Goal: Information Seeking & Learning: Learn about a topic

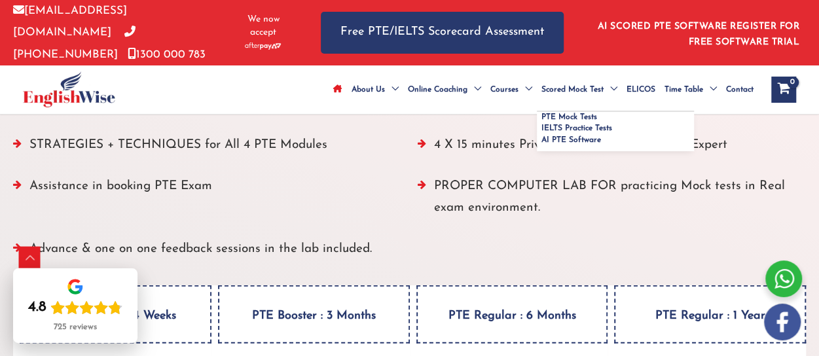
scroll to position [1744, 0]
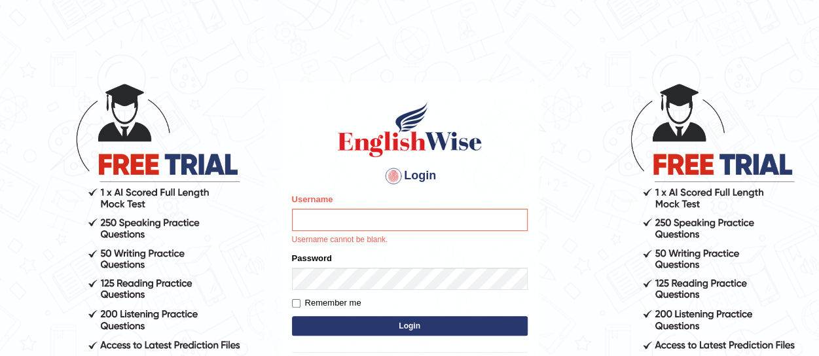
click at [322, 214] on input "Username" at bounding box center [410, 220] width 236 height 22
type input "paramjeet84"
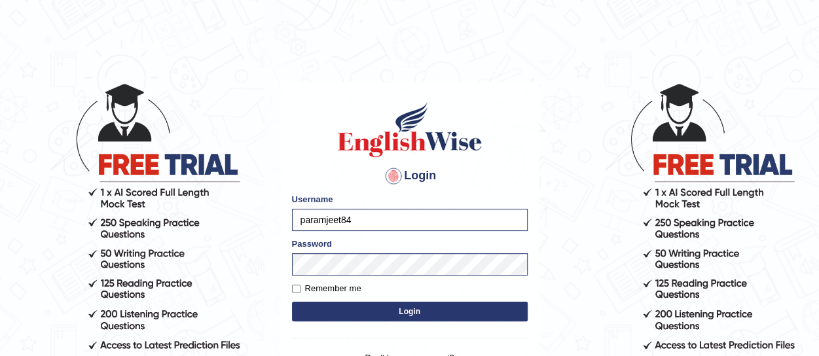
click at [410, 311] on button "Login" at bounding box center [410, 312] width 236 height 20
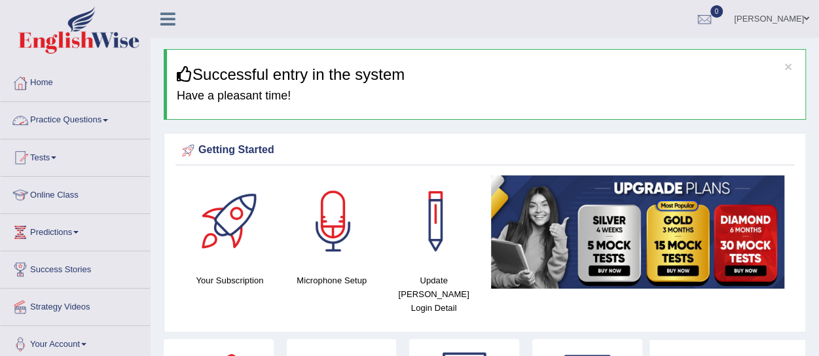
click at [97, 115] on link "Practice Questions" at bounding box center [75, 118] width 149 height 33
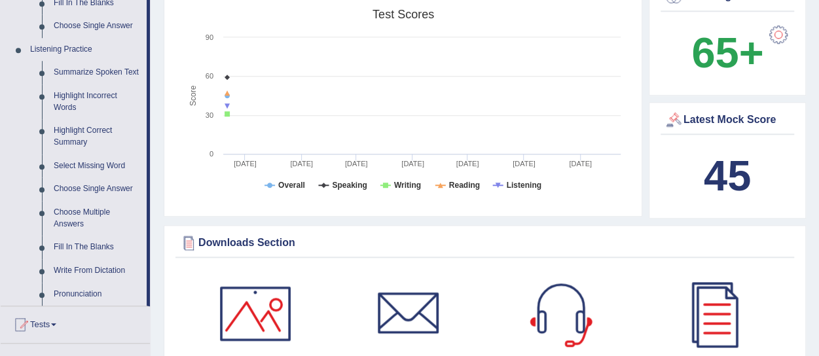
scroll to position [550, 0]
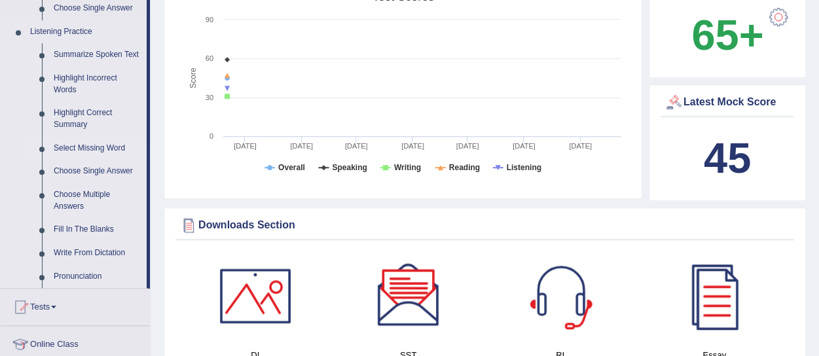
click at [114, 147] on link "Select Missing Word" at bounding box center [97, 149] width 99 height 24
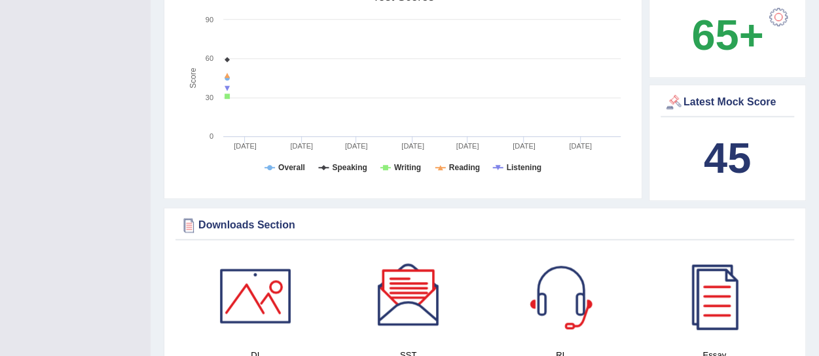
scroll to position [230, 0]
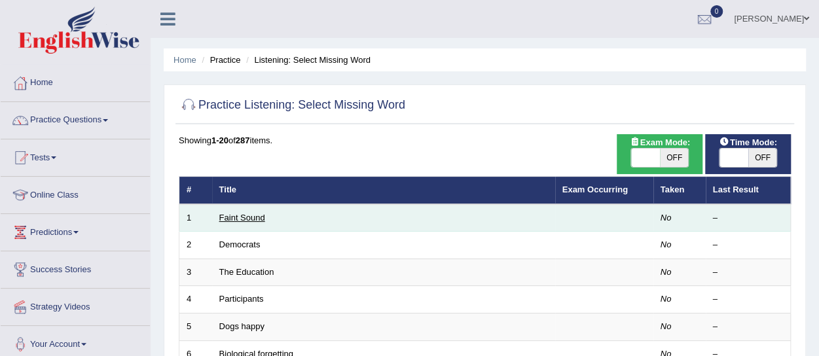
click at [236, 215] on link "Faint Sound" at bounding box center [242, 218] width 46 height 10
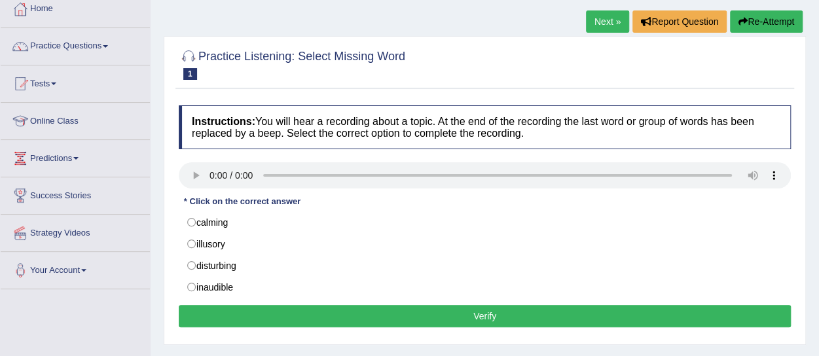
scroll to position [79, 0]
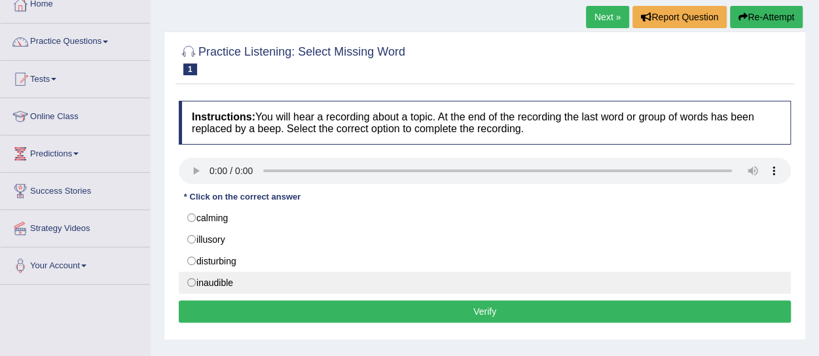
click at [199, 279] on label "inaudible" at bounding box center [485, 283] width 612 height 22
radio input "true"
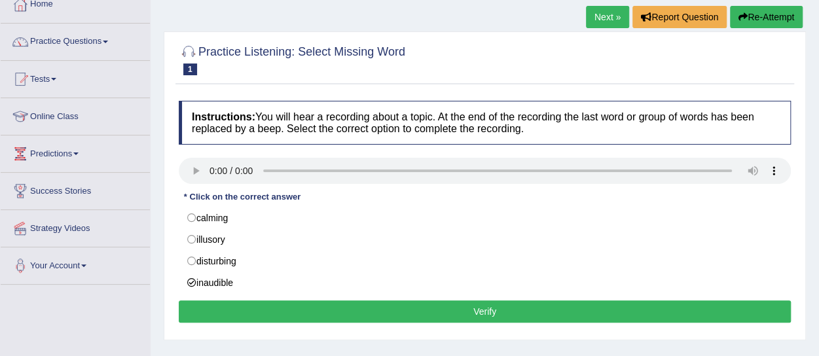
click at [300, 304] on button "Verify" at bounding box center [485, 311] width 612 height 22
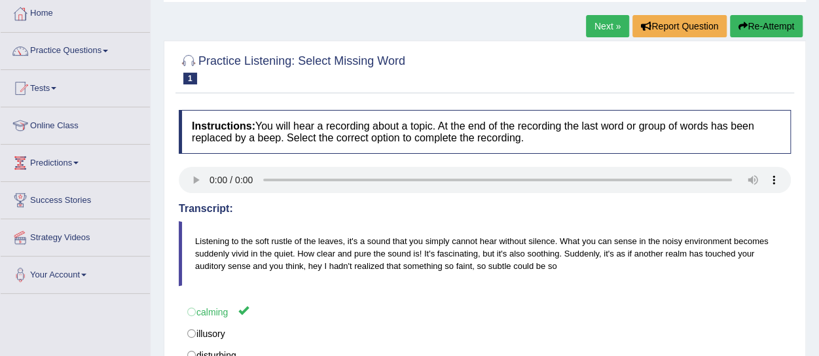
scroll to position [26, 0]
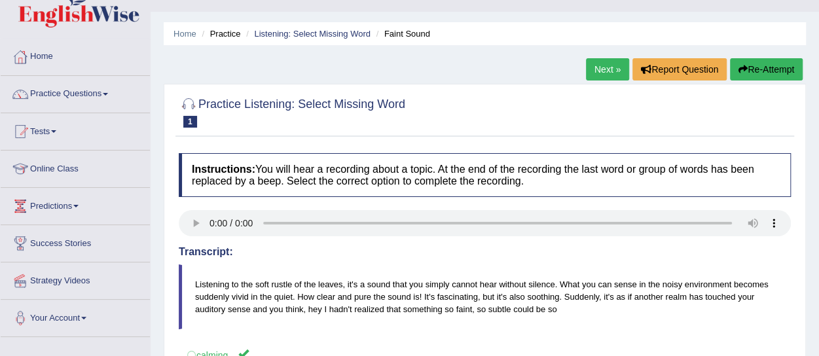
click at [761, 69] on button "Re-Attempt" at bounding box center [766, 69] width 73 height 22
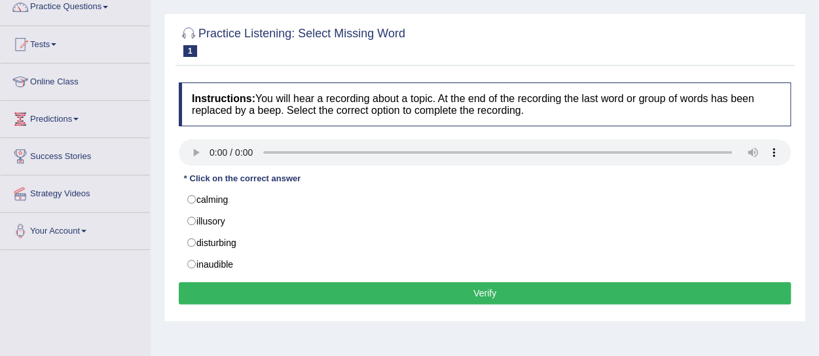
scroll to position [148, 0]
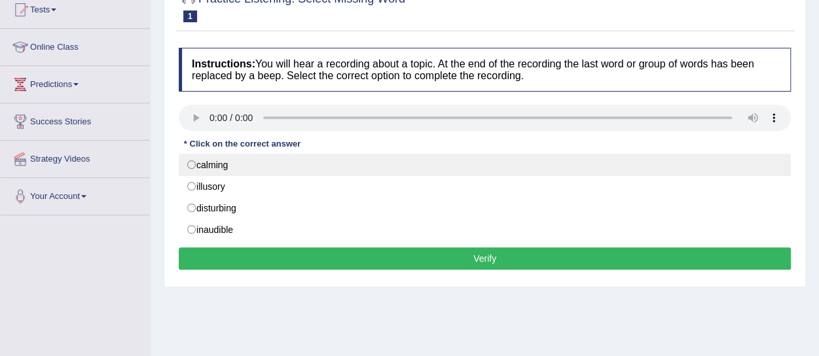
click at [197, 158] on label "calming" at bounding box center [485, 165] width 612 height 22
radio input "true"
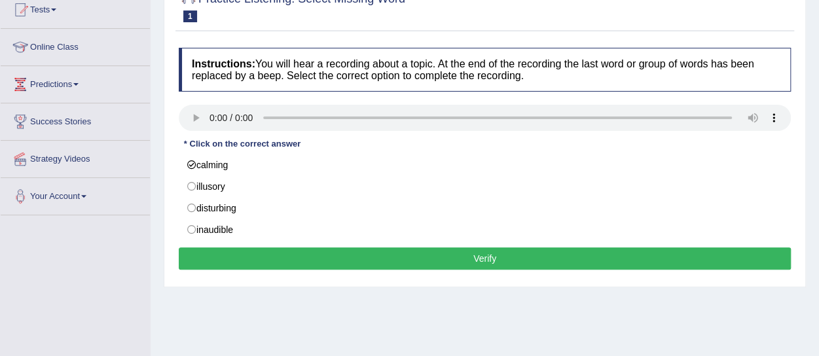
click at [464, 257] on button "Verify" at bounding box center [485, 258] width 612 height 22
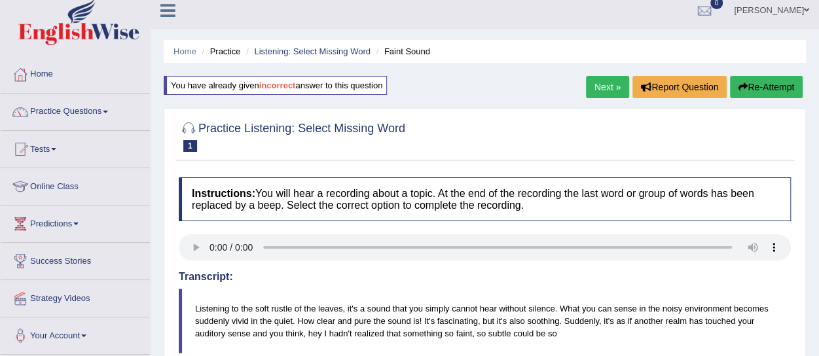
scroll to position [0, 0]
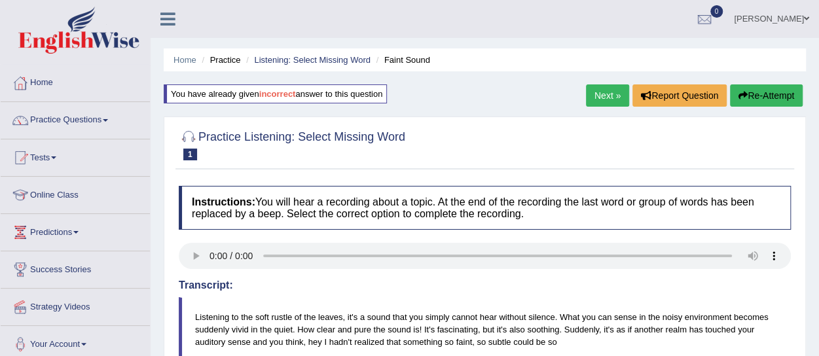
click at [591, 94] on link "Next »" at bounding box center [607, 95] width 43 height 22
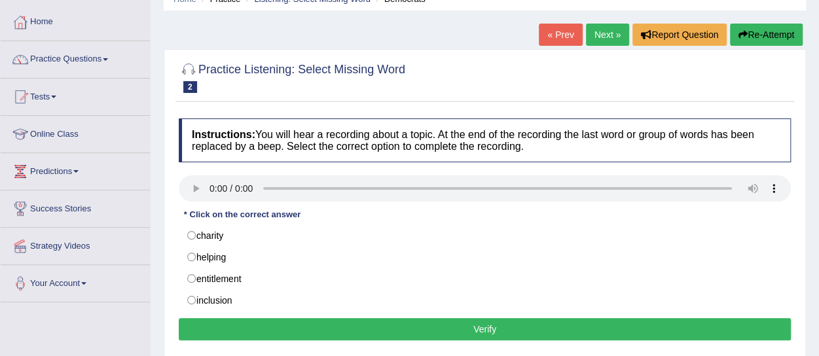
scroll to position [87, 0]
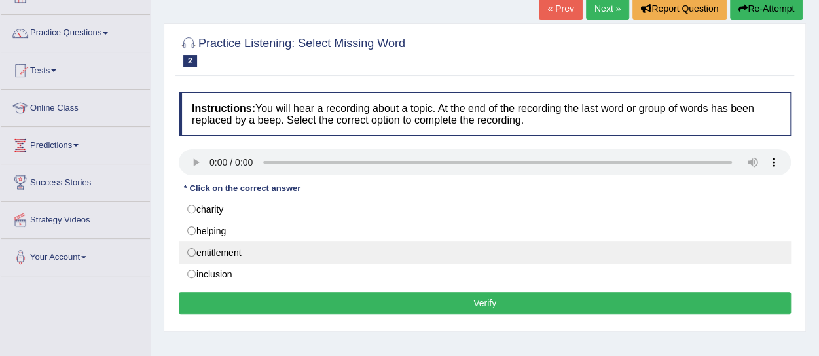
click at [241, 250] on label "entitlement" at bounding box center [485, 252] width 612 height 22
radio input "true"
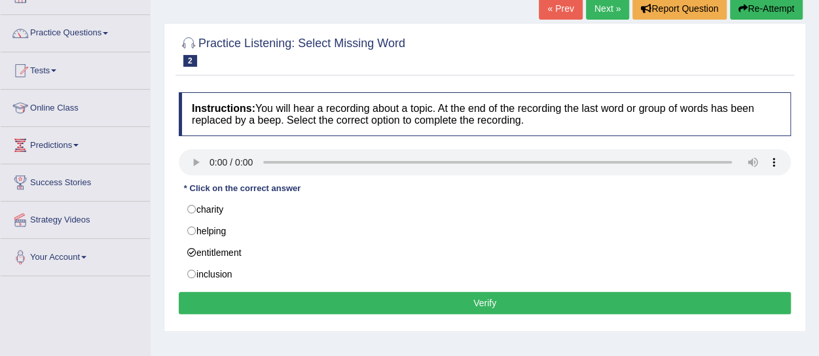
click at [391, 298] on button "Verify" at bounding box center [485, 303] width 612 height 22
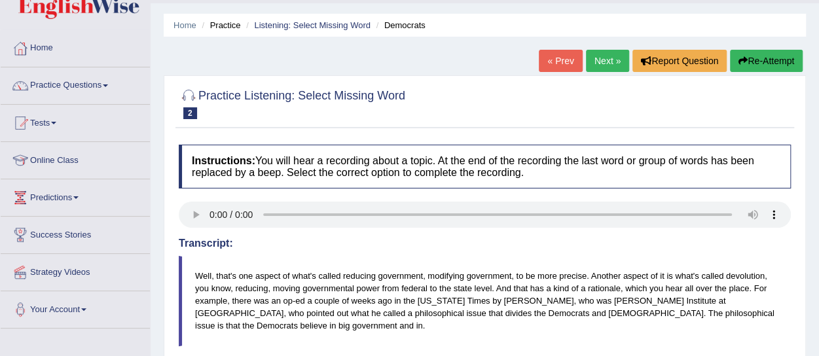
scroll to position [0, 0]
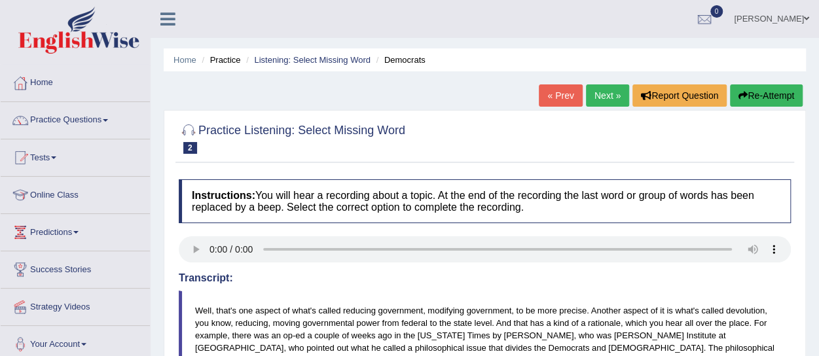
click at [613, 95] on link "Next »" at bounding box center [607, 95] width 43 height 22
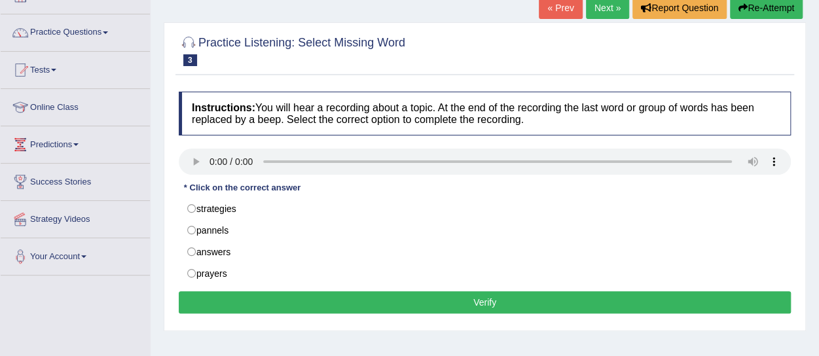
scroll to position [105, 0]
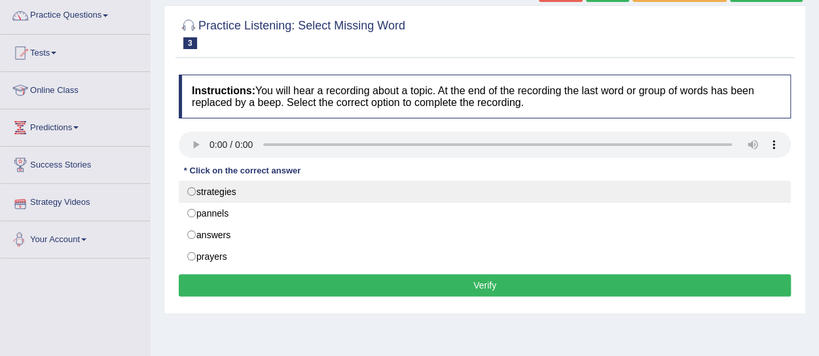
click at [229, 190] on label "strategies" at bounding box center [485, 192] width 612 height 22
radio input "true"
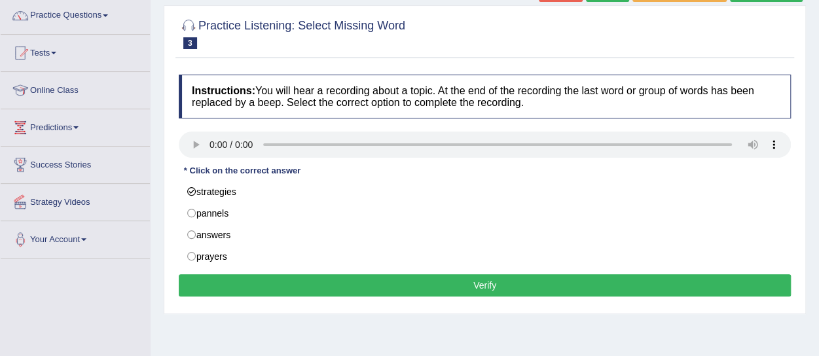
click at [412, 277] on button "Verify" at bounding box center [485, 285] width 612 height 22
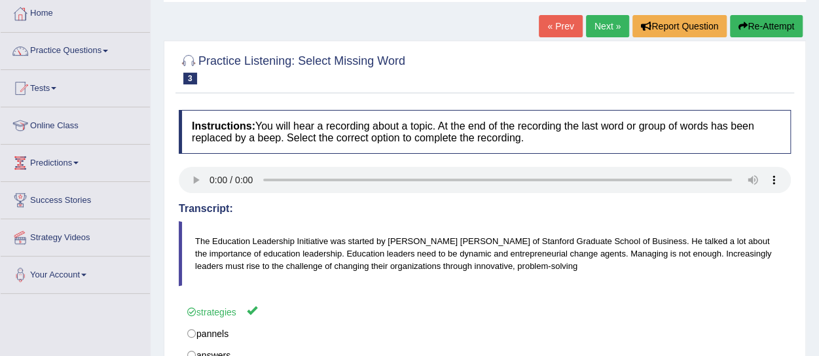
scroll to position [0, 0]
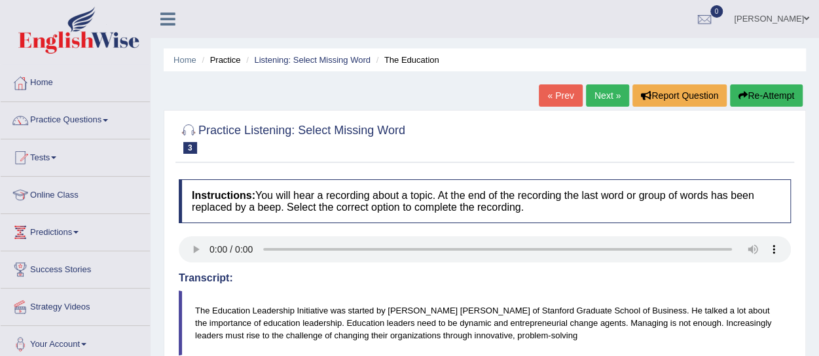
click at [607, 98] on link "Next »" at bounding box center [607, 95] width 43 height 22
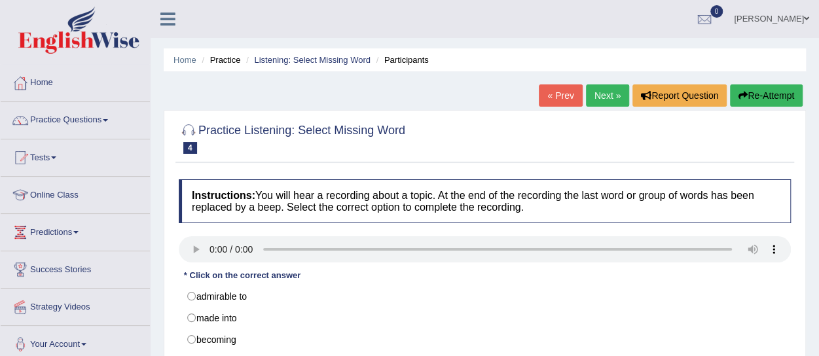
click at [818, 350] on div "Home Practice Listening: Select Missing Word Participants « Prev Next » Report …" at bounding box center [484, 327] width 668 height 654
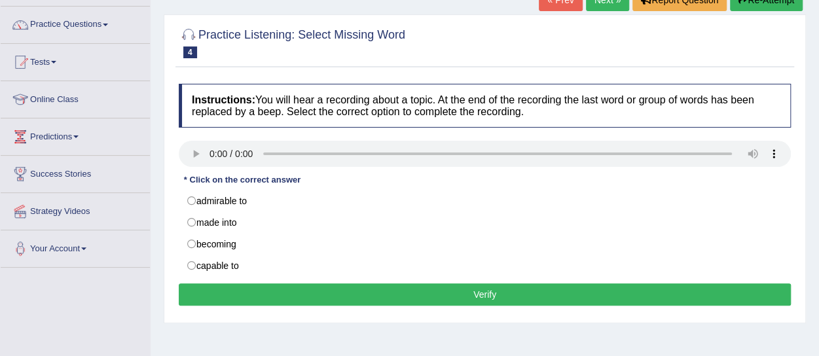
scroll to position [157, 0]
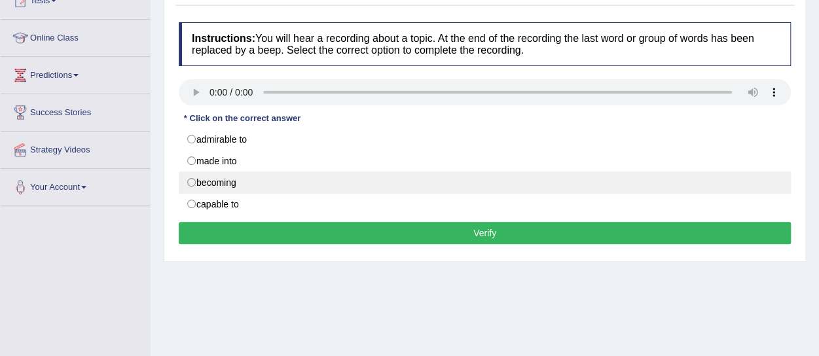
click at [248, 180] on label "becoming" at bounding box center [485, 182] width 612 height 22
radio input "true"
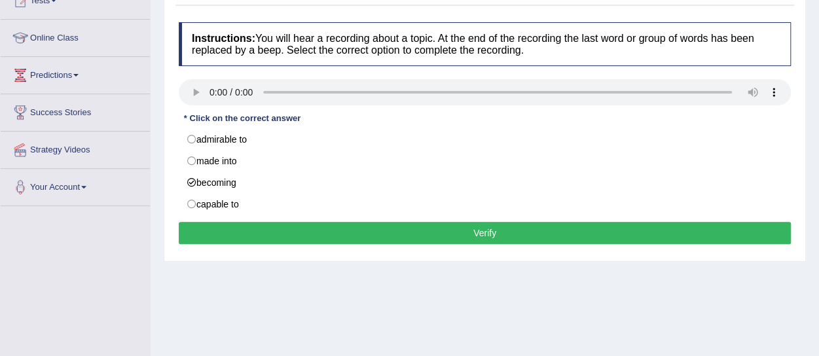
click at [326, 222] on button "Verify" at bounding box center [485, 233] width 612 height 22
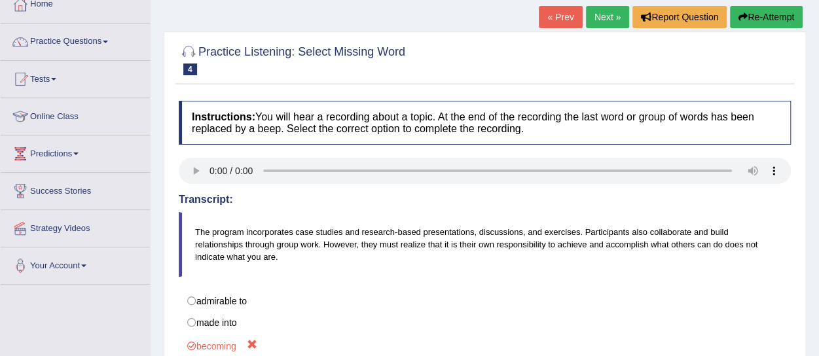
scroll to position [61, 0]
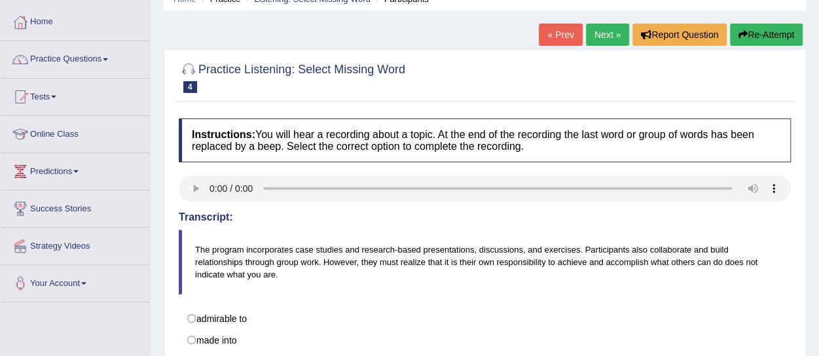
click at [788, 29] on button "Re-Attempt" at bounding box center [766, 35] width 73 height 22
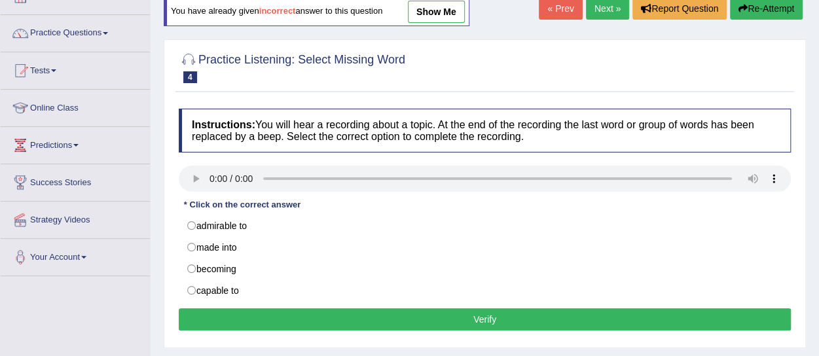
scroll to position [166, 0]
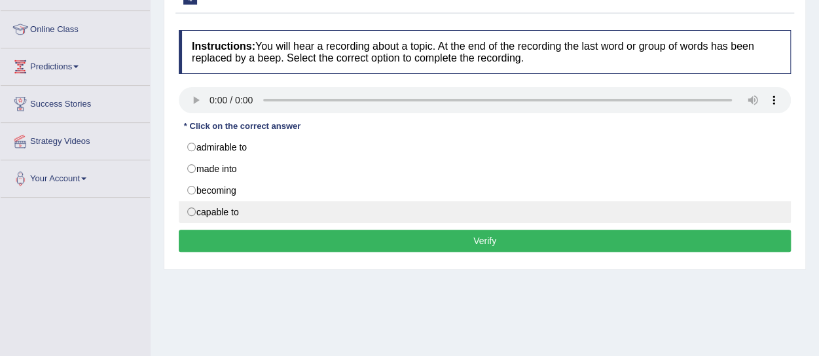
click at [211, 213] on label "capable to" at bounding box center [485, 212] width 612 height 22
radio input "true"
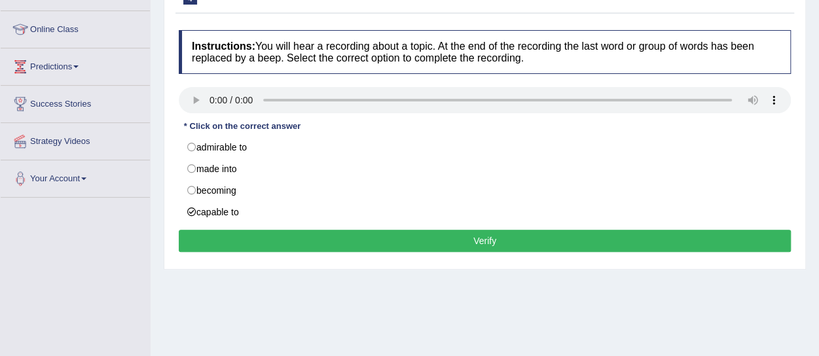
click at [416, 245] on button "Verify" at bounding box center [485, 241] width 612 height 22
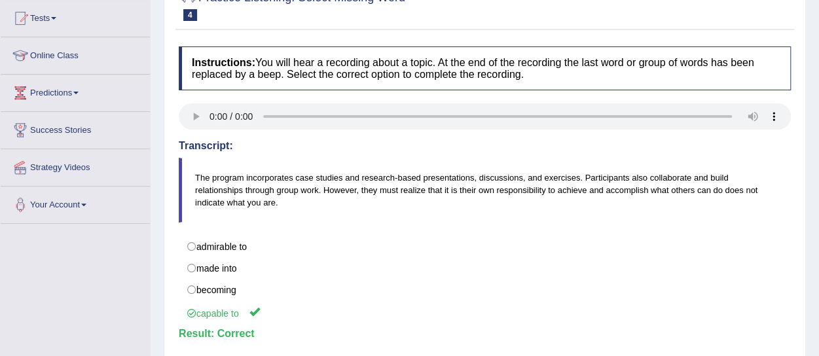
scroll to position [61, 0]
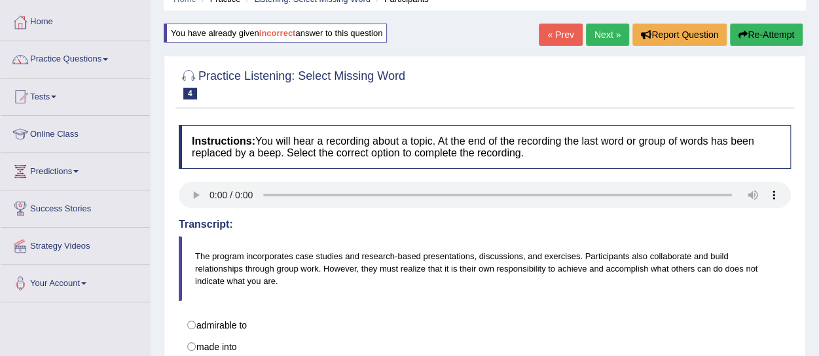
click at [597, 43] on link "Next »" at bounding box center [607, 35] width 43 height 22
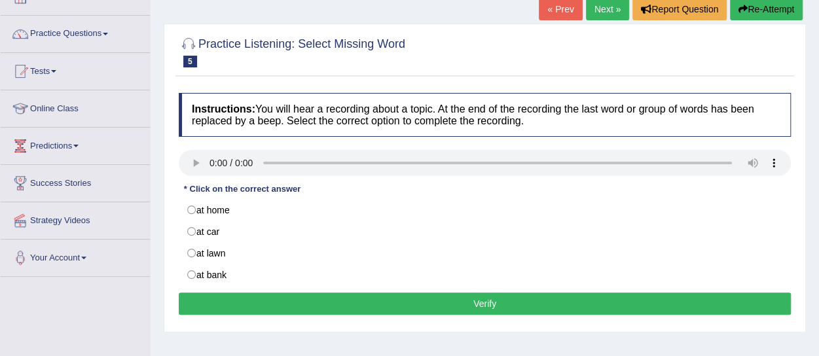
scroll to position [122, 0]
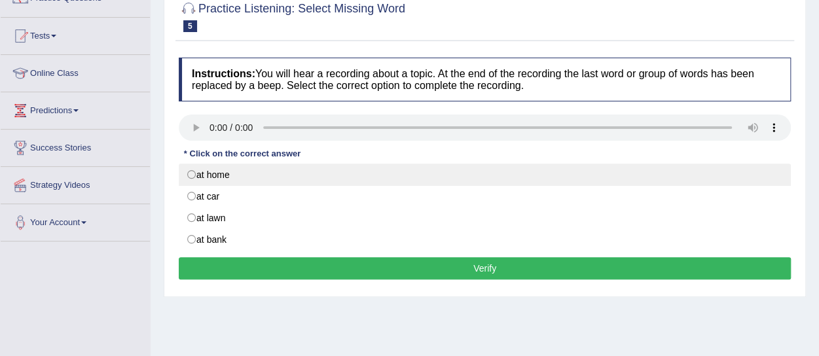
click at [222, 171] on label "at home" at bounding box center [485, 175] width 612 height 22
radio input "true"
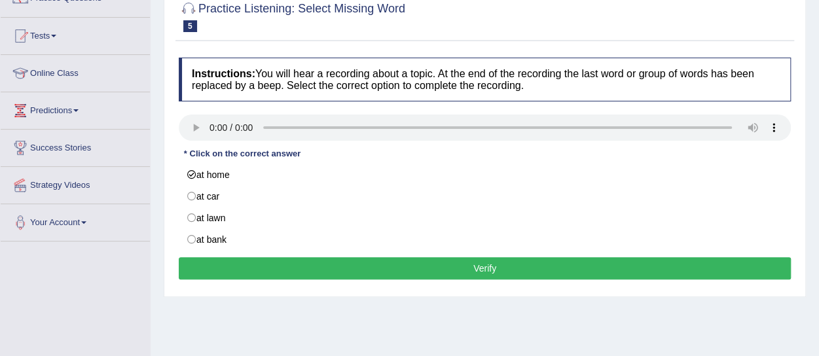
click at [416, 275] on div "Instructions: You will hear a recording about a topic. At the end of the record…" at bounding box center [484, 170] width 618 height 239
click at [413, 264] on button "Verify" at bounding box center [485, 268] width 612 height 22
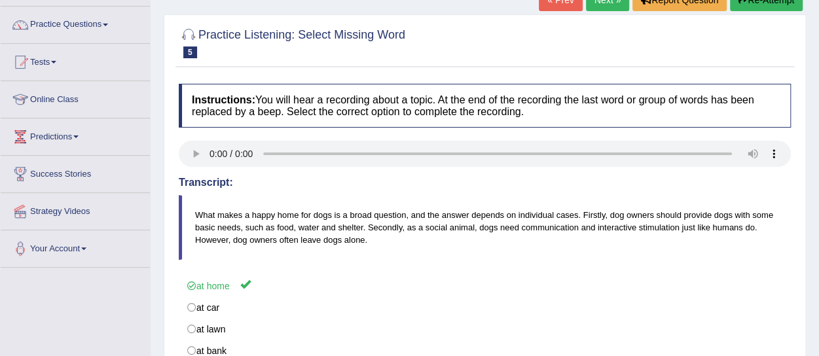
scroll to position [0, 0]
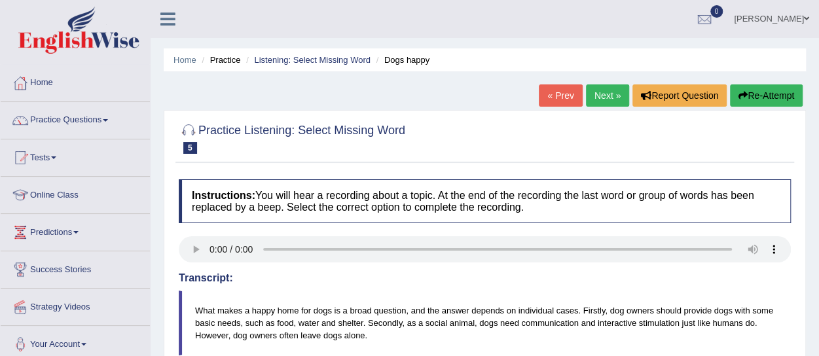
click at [608, 88] on link "Next »" at bounding box center [607, 95] width 43 height 22
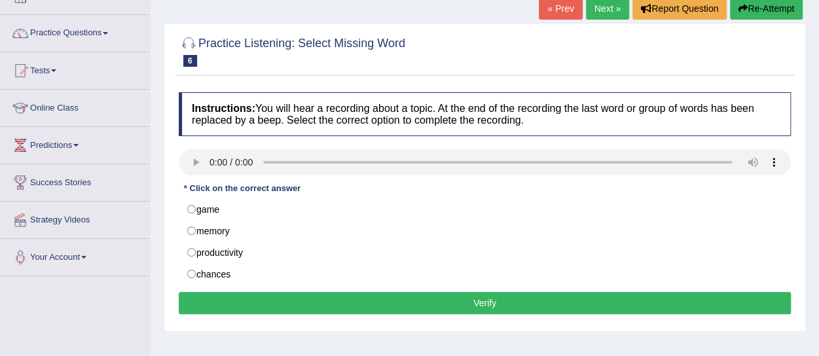
scroll to position [174, 0]
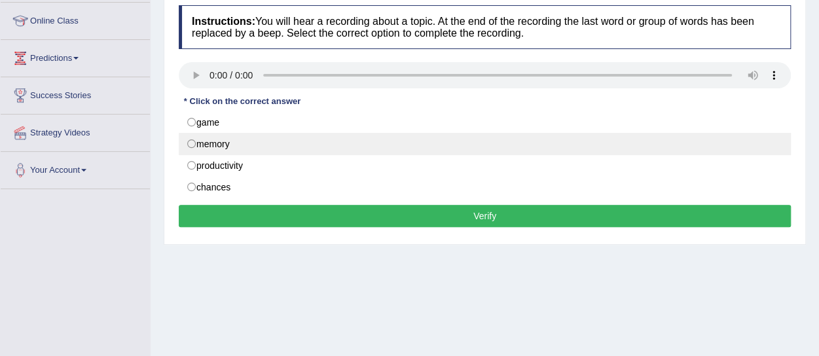
click at [225, 142] on label "memory" at bounding box center [485, 144] width 612 height 22
radio input "true"
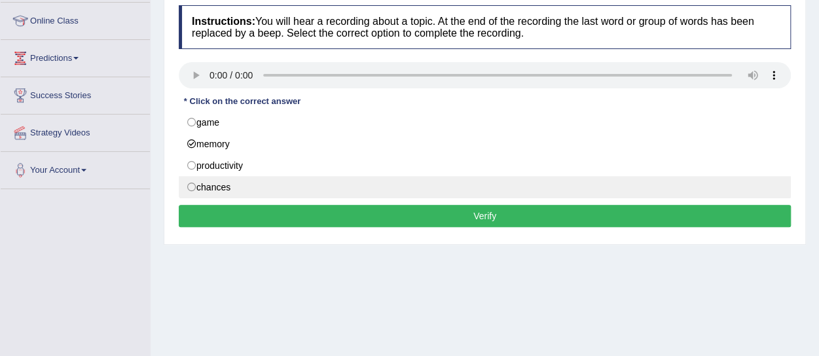
click at [280, 184] on label "chances" at bounding box center [485, 187] width 612 height 22
radio input "true"
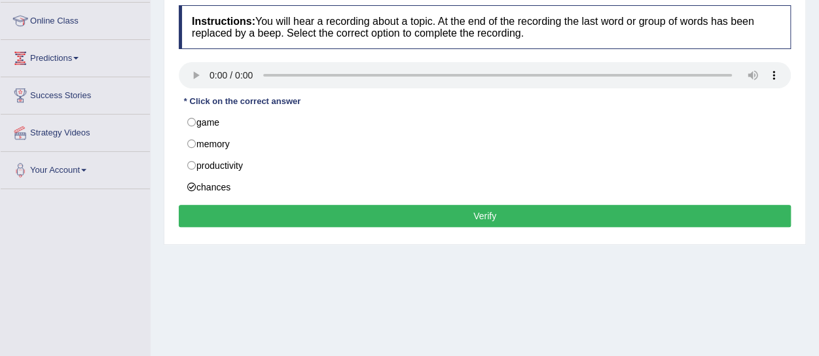
click at [368, 214] on button "Verify" at bounding box center [485, 216] width 612 height 22
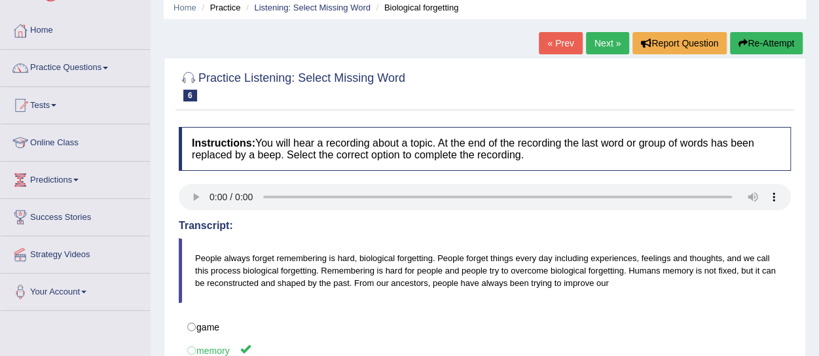
scroll to position [43, 0]
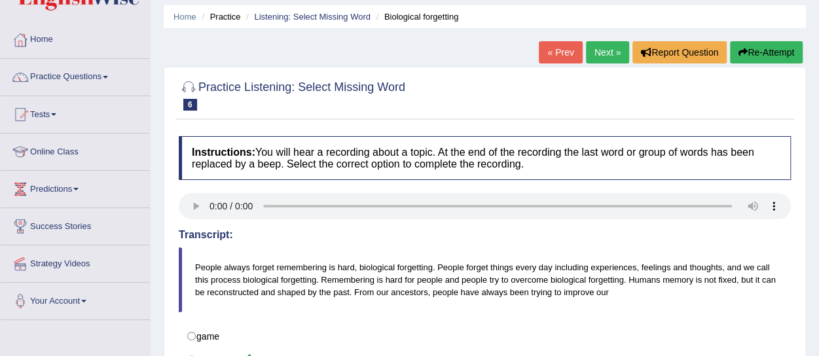
click at [767, 50] on button "Re-Attempt" at bounding box center [766, 52] width 73 height 22
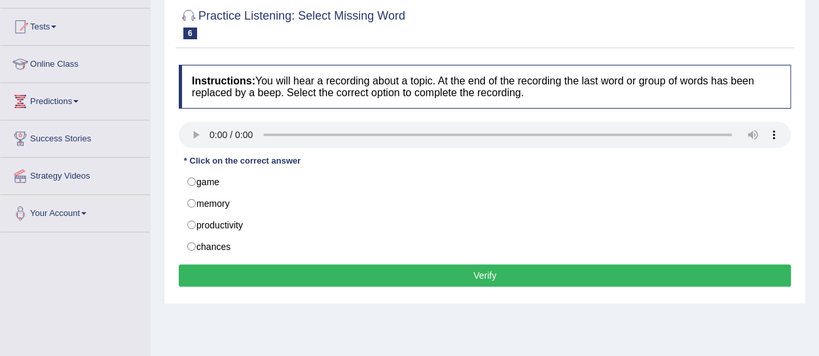
scroll to position [139, 0]
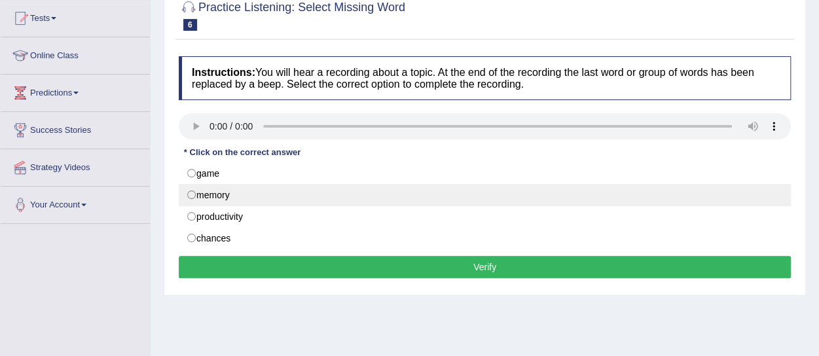
click at [202, 196] on label "memory" at bounding box center [485, 195] width 612 height 22
radio input "true"
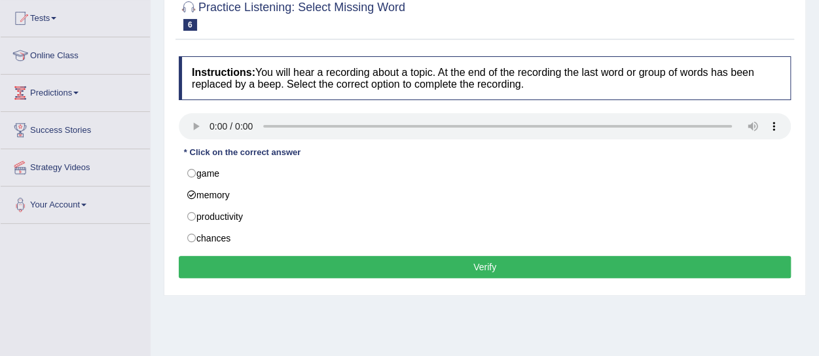
click at [439, 268] on button "Verify" at bounding box center [485, 267] width 612 height 22
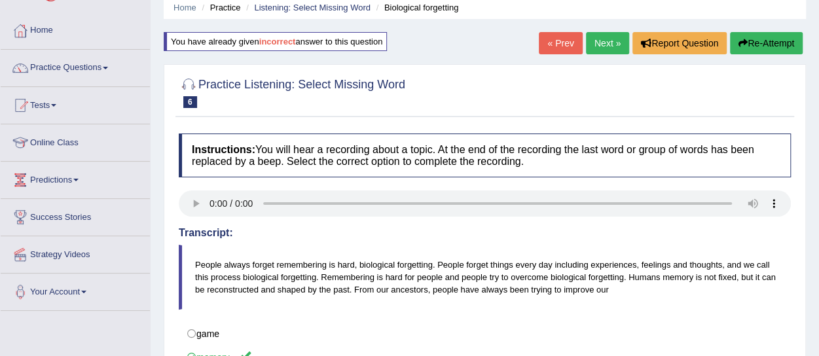
scroll to position [26, 0]
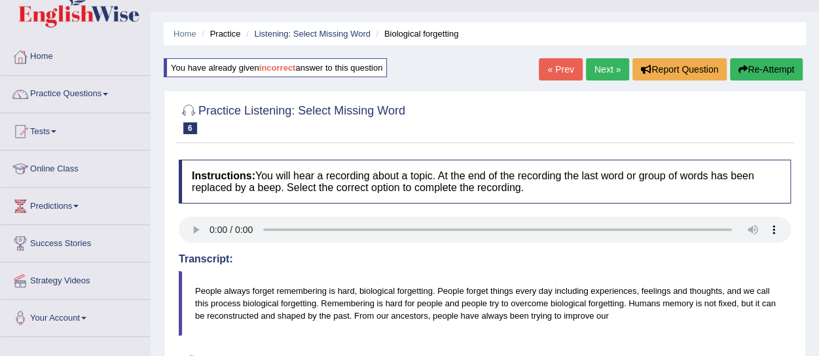
click at [589, 74] on link "Next »" at bounding box center [607, 69] width 43 height 22
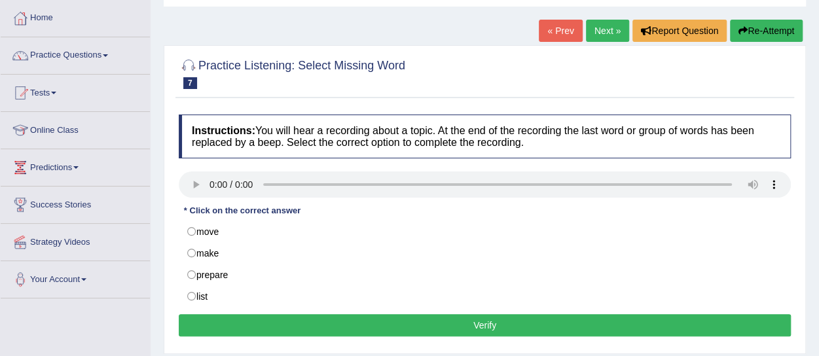
scroll to position [52, 0]
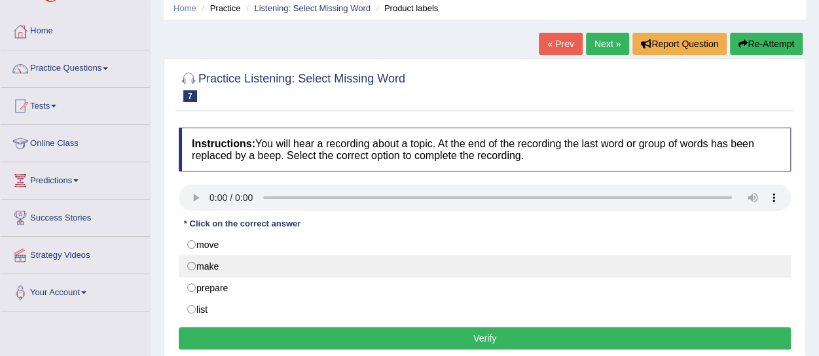
click at [219, 258] on label "make" at bounding box center [485, 266] width 612 height 22
radio input "true"
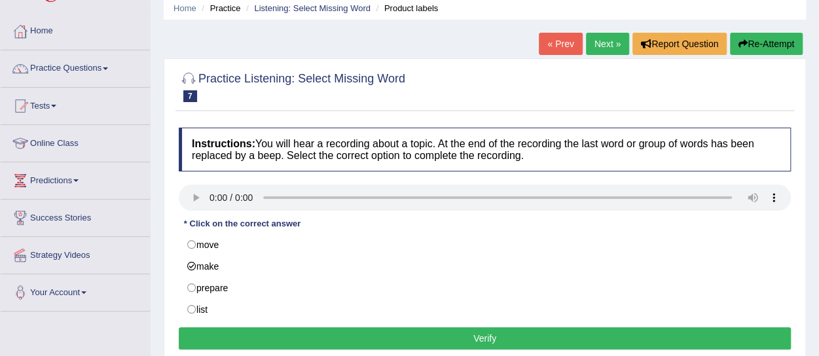
click at [440, 329] on button "Verify" at bounding box center [485, 338] width 612 height 22
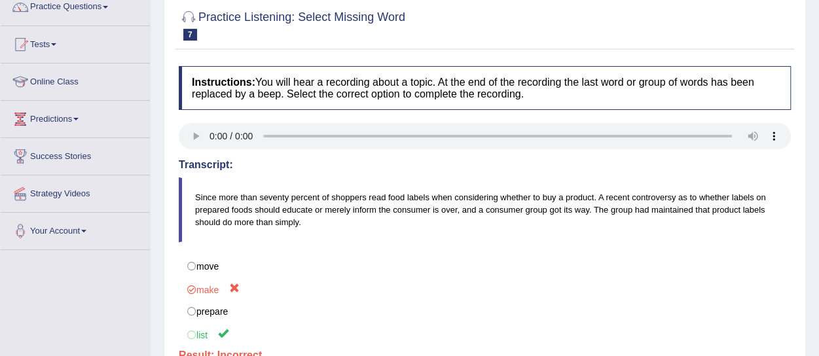
scroll to position [52, 0]
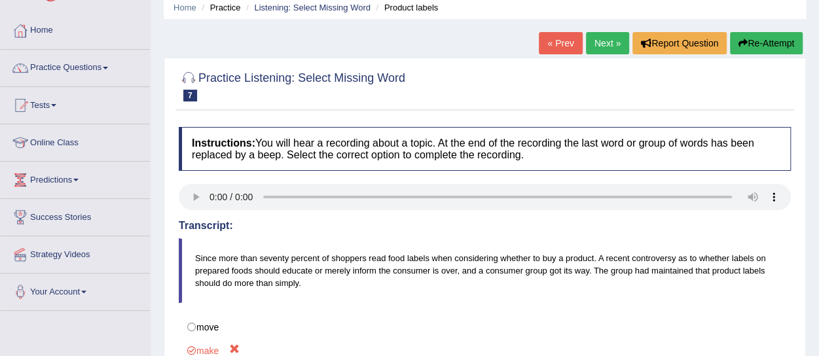
click at [766, 39] on button "Re-Attempt" at bounding box center [766, 43] width 73 height 22
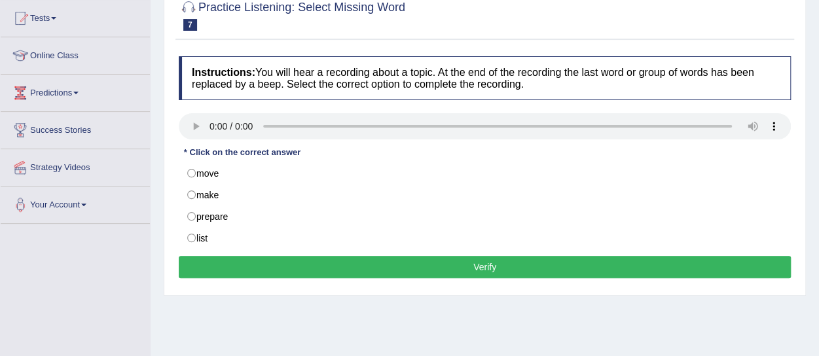
scroll to position [183, 0]
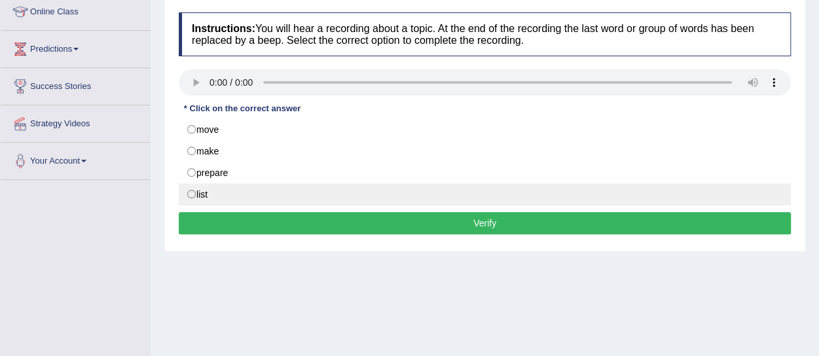
click at [203, 186] on label "list" at bounding box center [485, 194] width 612 height 22
radio input "true"
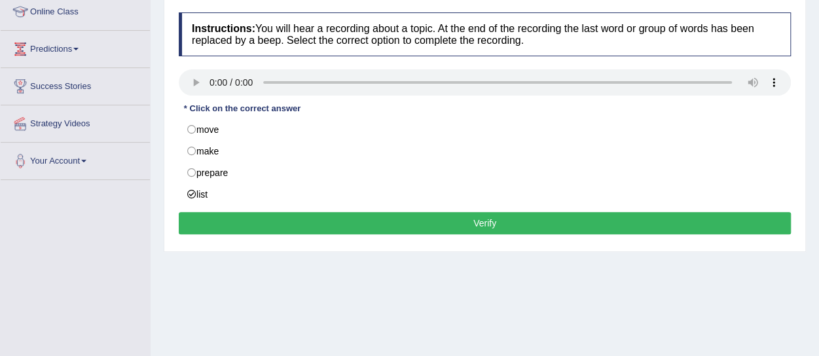
click at [381, 230] on button "Verify" at bounding box center [485, 223] width 612 height 22
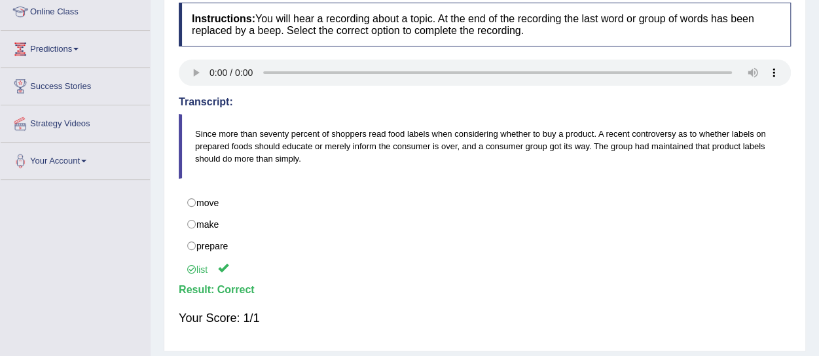
click at [817, 3] on div "Home Practice Listening: Select Missing Word Product labels You have already gi…" at bounding box center [484, 144] width 668 height 654
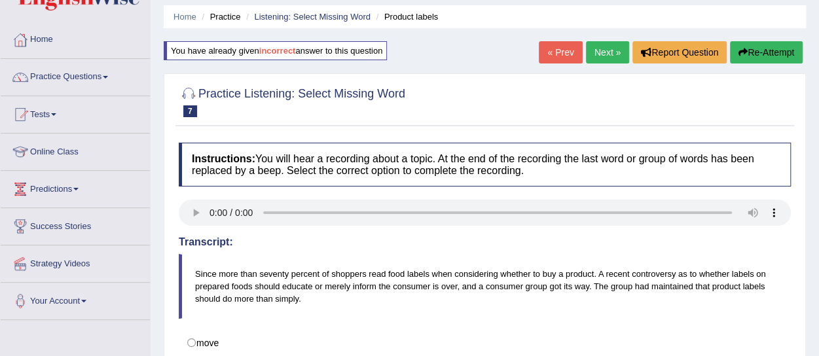
scroll to position [9, 0]
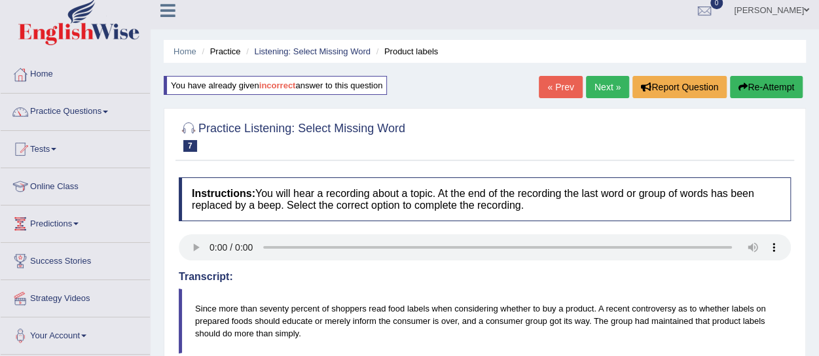
click at [591, 87] on link "Next »" at bounding box center [607, 87] width 43 height 22
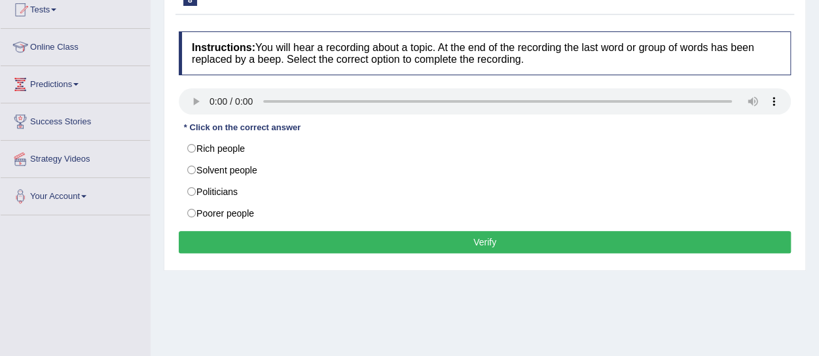
scroll to position [200, 0]
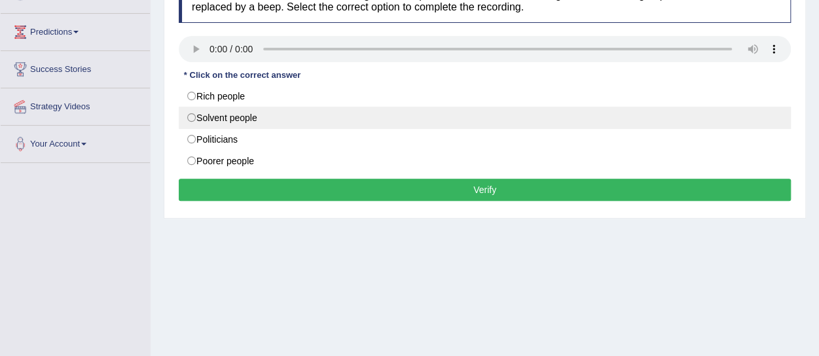
click at [241, 107] on label "Solvent people" at bounding box center [485, 118] width 612 height 22
radio input "true"
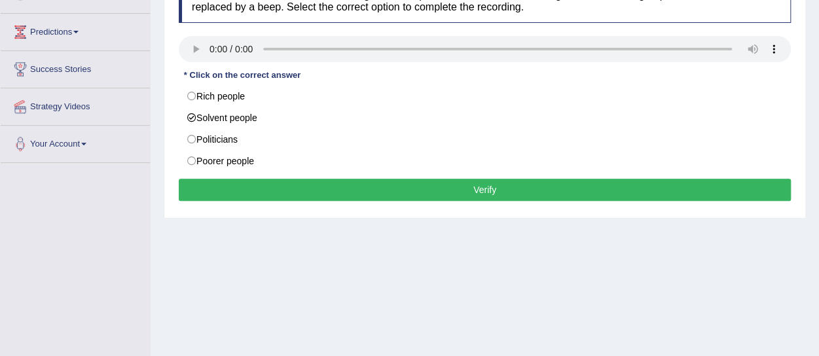
click at [344, 191] on button "Verify" at bounding box center [485, 190] width 612 height 22
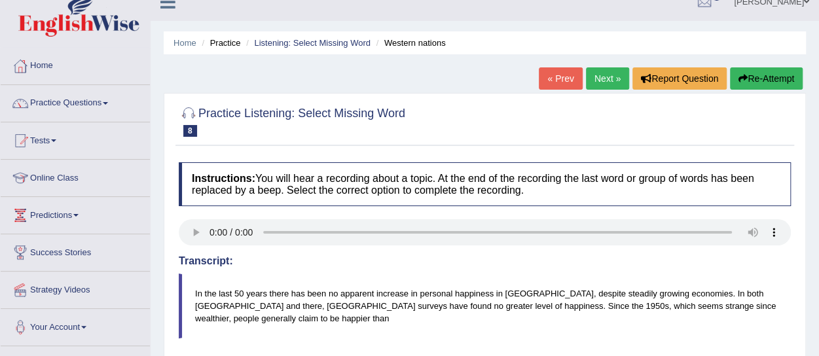
scroll to position [9, 0]
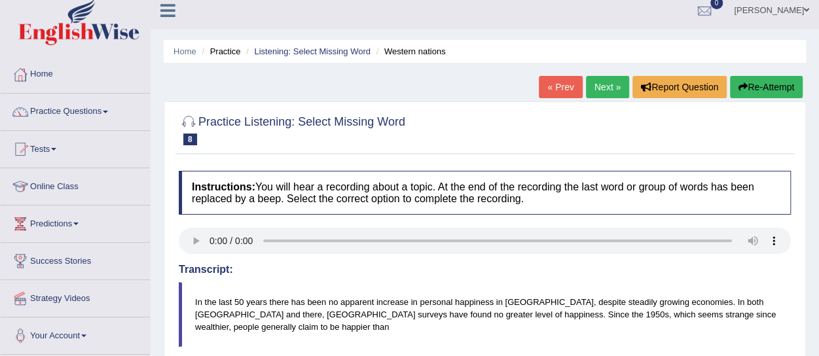
click at [777, 89] on button "Re-Attempt" at bounding box center [766, 87] width 73 height 22
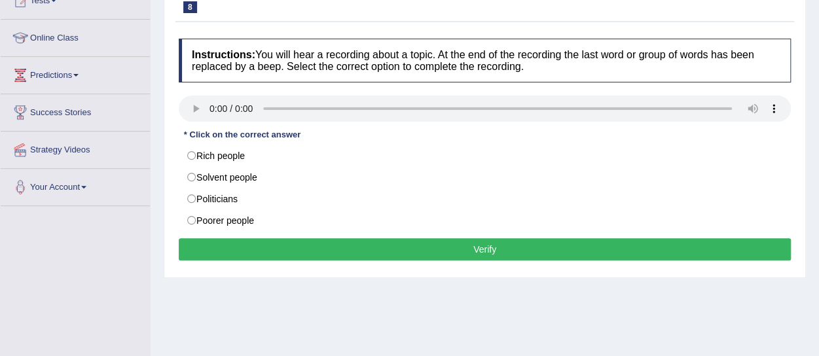
scroll to position [166, 0]
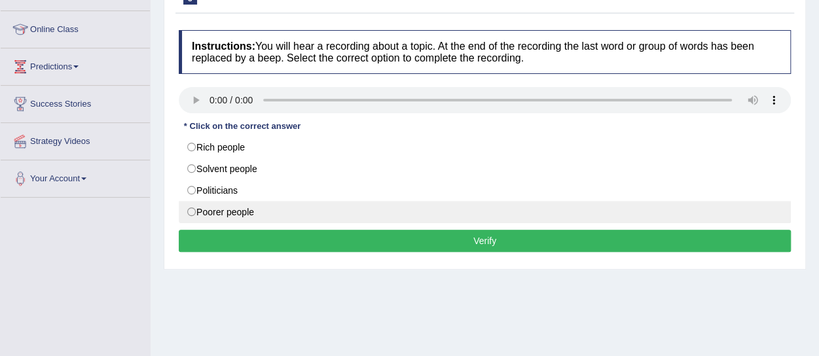
click at [234, 203] on label "Poorer people" at bounding box center [485, 212] width 612 height 22
radio input "true"
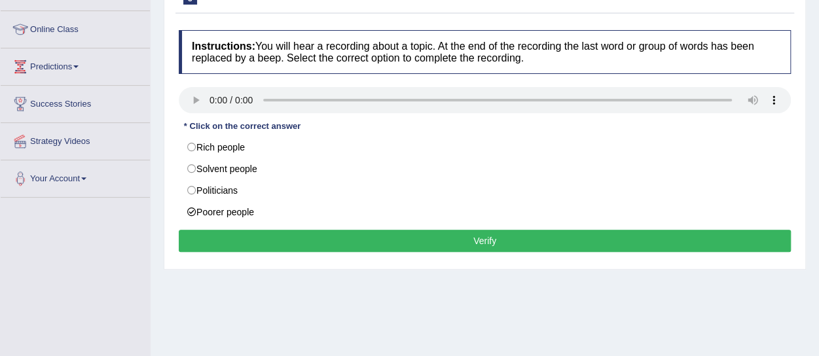
click at [351, 241] on button "Verify" at bounding box center [485, 241] width 612 height 22
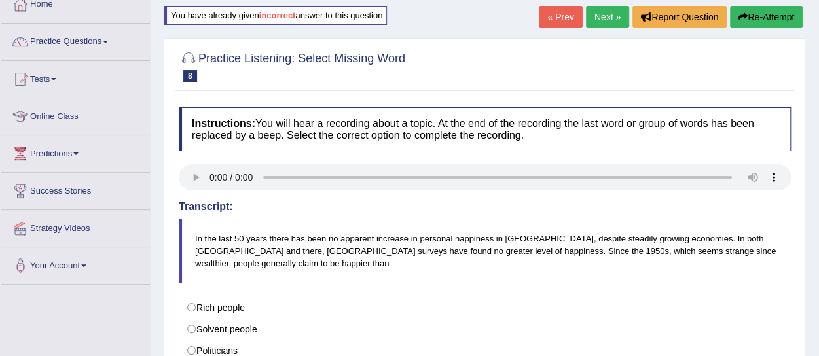
scroll to position [26, 0]
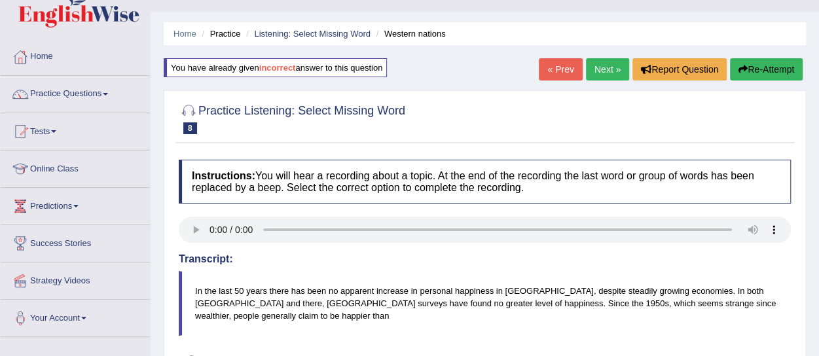
click at [594, 61] on link "Next »" at bounding box center [607, 69] width 43 height 22
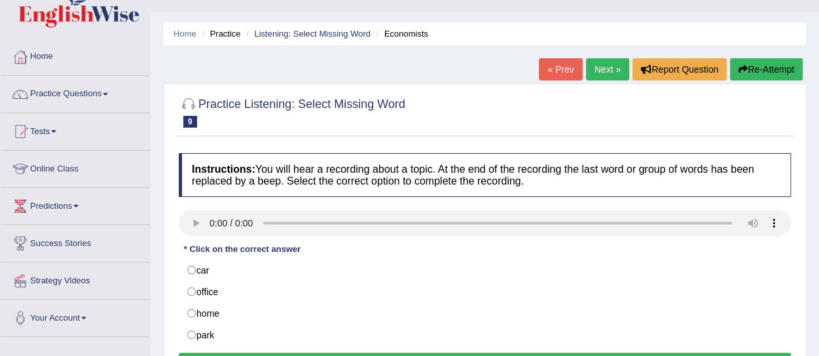
scroll to position [104, 0]
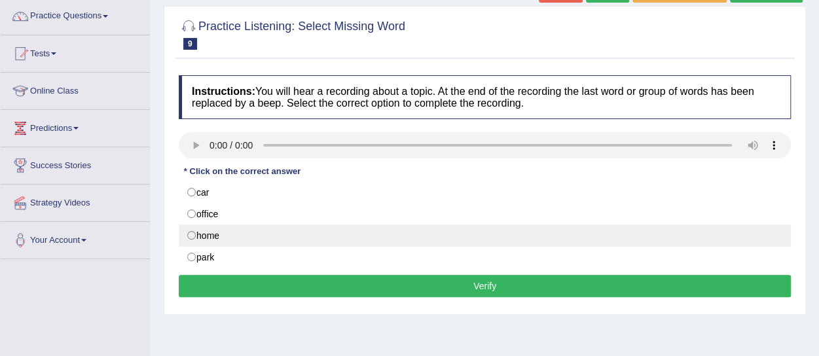
click at [220, 227] on label "home" at bounding box center [485, 235] width 612 height 22
radio input "true"
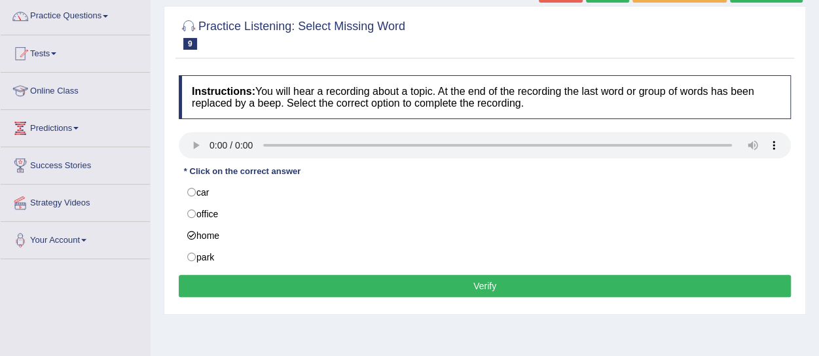
click at [382, 289] on button "Verify" at bounding box center [485, 286] width 612 height 22
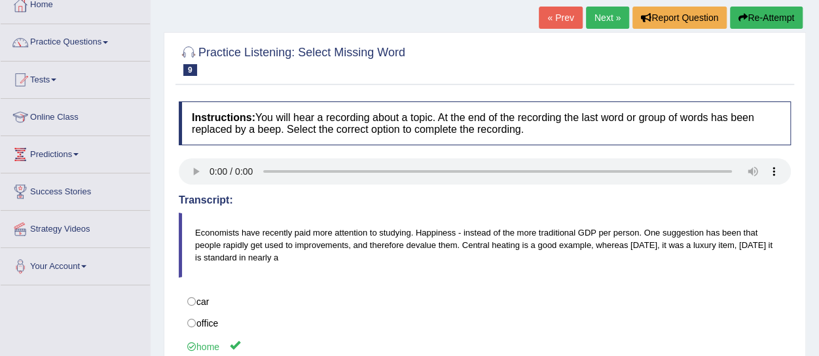
scroll to position [26, 0]
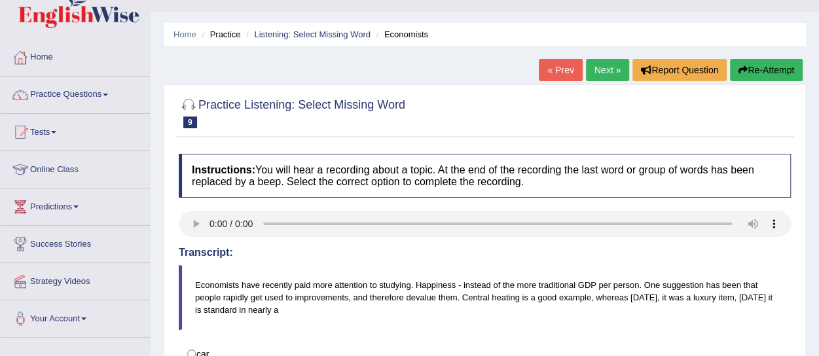
click at [598, 69] on link "Next »" at bounding box center [607, 70] width 43 height 22
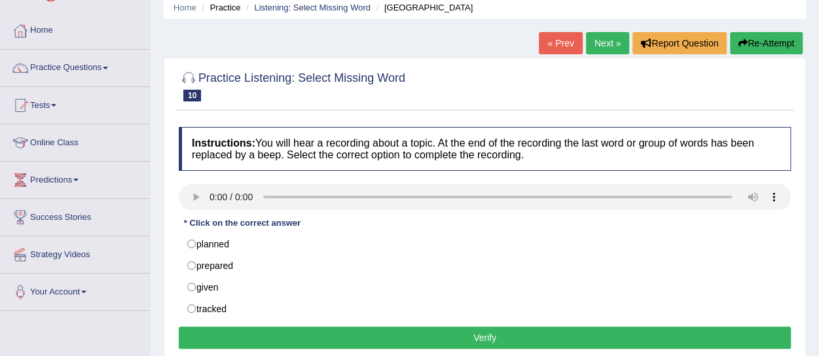
scroll to position [79, 0]
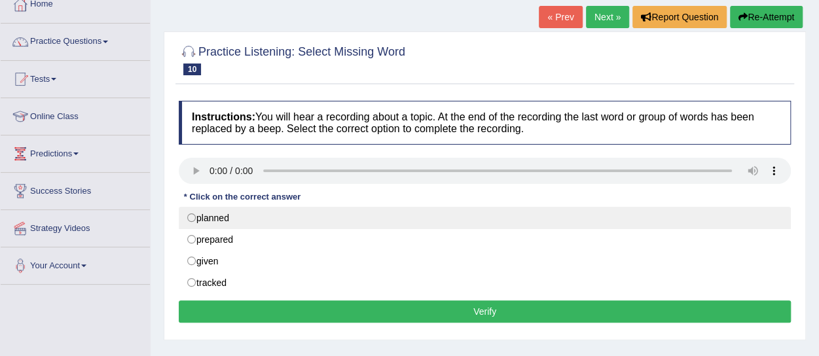
click at [222, 217] on label "planned" at bounding box center [485, 218] width 612 height 22
radio input "true"
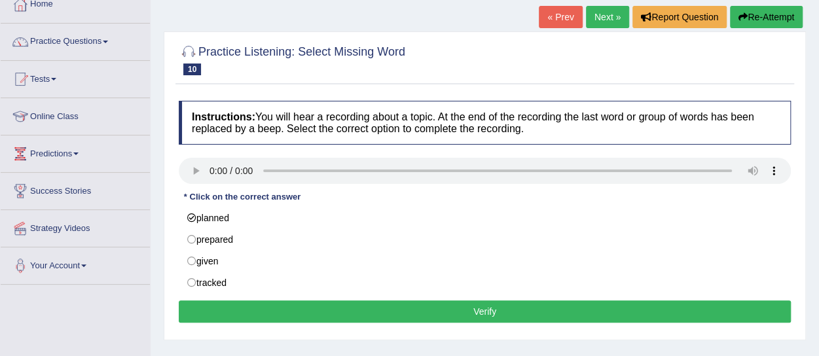
click at [455, 302] on button "Verify" at bounding box center [485, 311] width 612 height 22
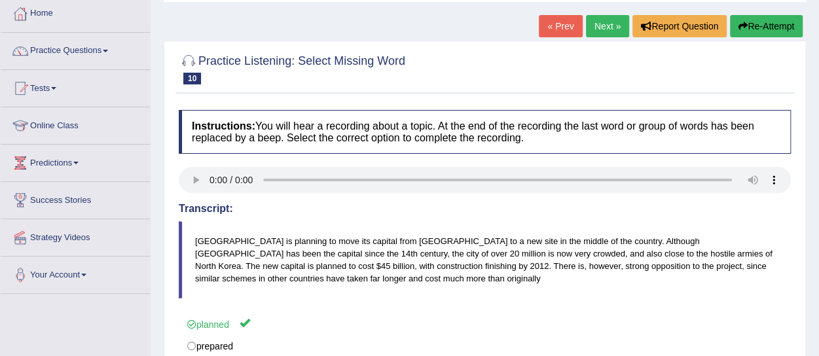
scroll to position [8, 0]
